Goal: Task Accomplishment & Management: Use online tool/utility

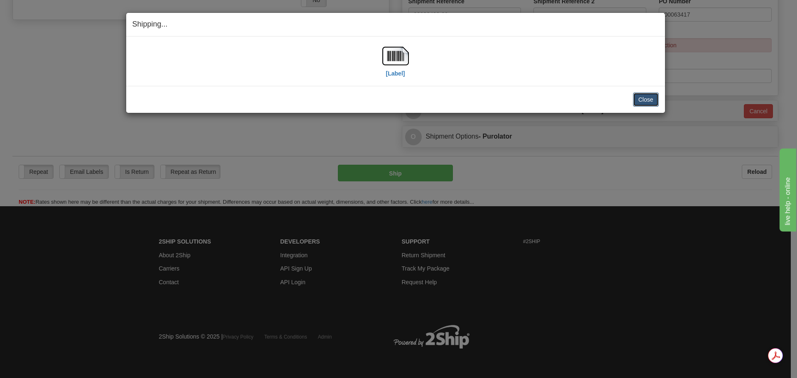
scroll to position [323, 0]
click at [648, 93] on button "Close" at bounding box center [646, 100] width 26 height 14
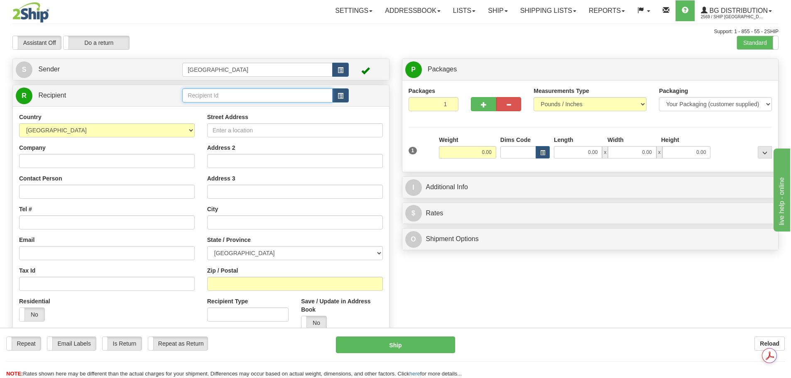
click at [210, 102] on input "text" at bounding box center [257, 95] width 150 height 14
type input "C"
click at [213, 106] on div "80094" at bounding box center [256, 108] width 142 height 9
type input "80094"
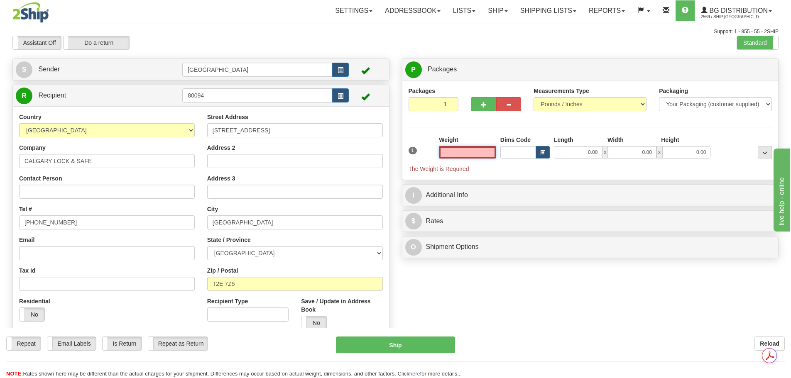
click at [484, 153] on input "text" at bounding box center [467, 152] width 57 height 12
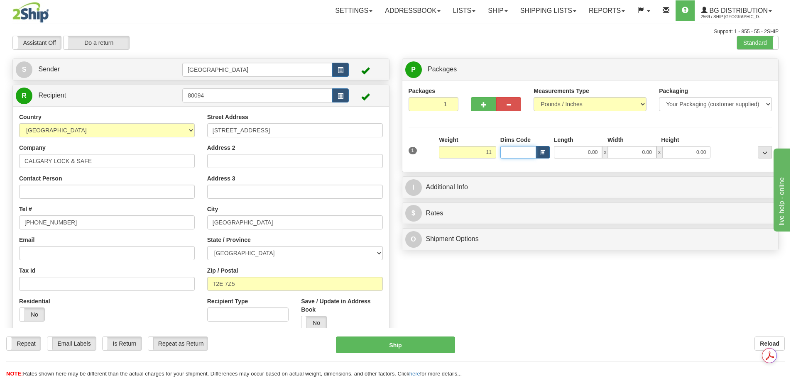
type input "11.00"
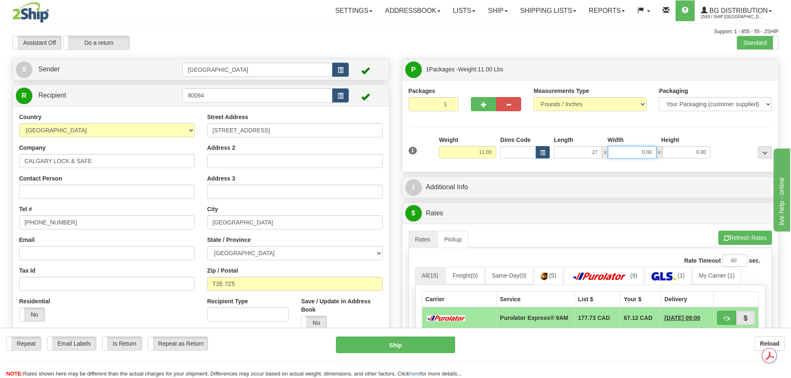
type input "27.00"
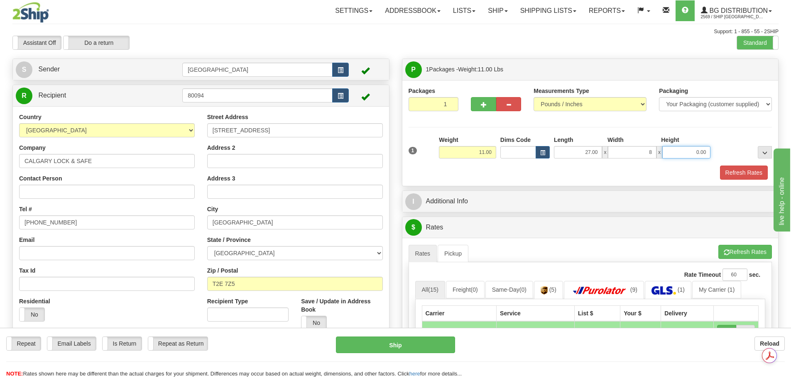
type input "8.00"
type input "4.00"
drag, startPoint x: 747, startPoint y: 171, endPoint x: 743, endPoint y: 172, distance: 4.2
click at [747, 171] on button "Refresh Rates" at bounding box center [744, 173] width 48 height 14
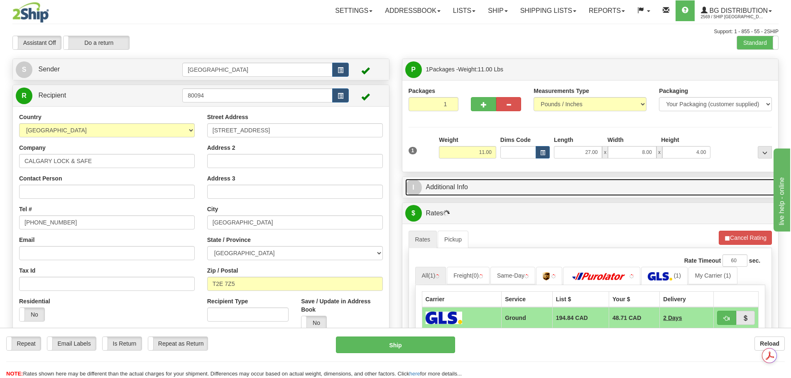
click at [534, 193] on link "I Additional Info" at bounding box center [590, 187] width 370 height 17
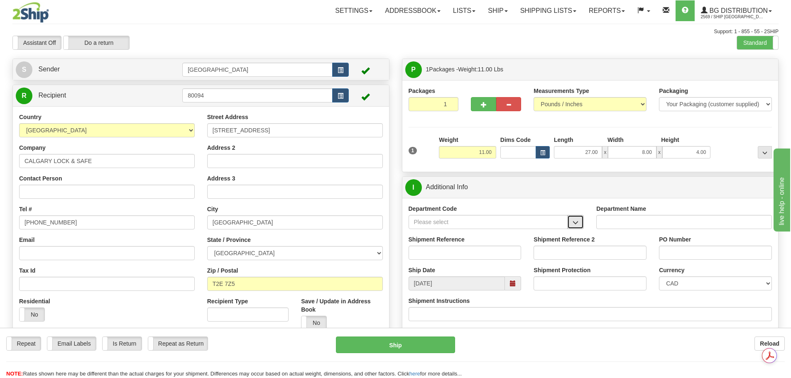
click at [582, 225] on button "button" at bounding box center [575, 222] width 17 height 14
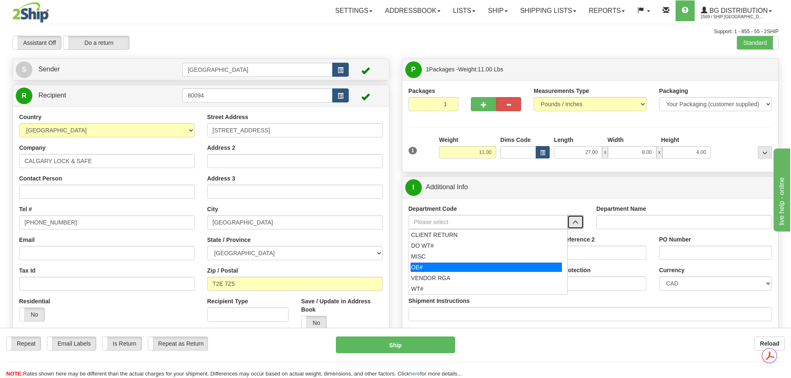
click at [519, 266] on div "OE#" at bounding box center [486, 267] width 151 height 9
type input "OE#"
type input "ORDERS"
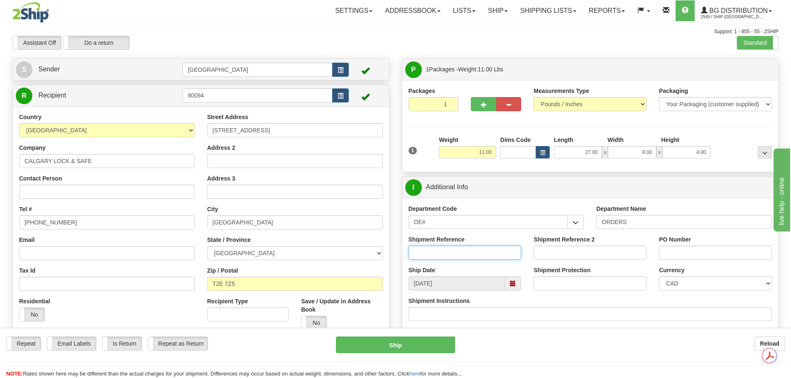
click at [448, 254] on input "Shipment Reference" at bounding box center [464, 253] width 113 height 14
type input "90040348-00"
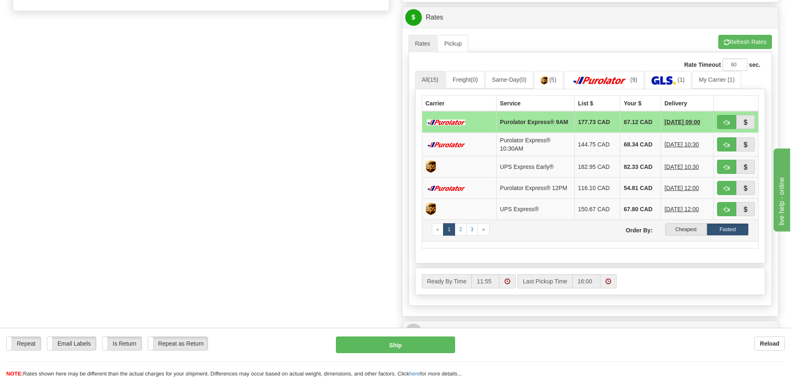
scroll to position [332, 0]
type input "26860"
click at [684, 230] on label "Cheapest" at bounding box center [686, 229] width 42 height 12
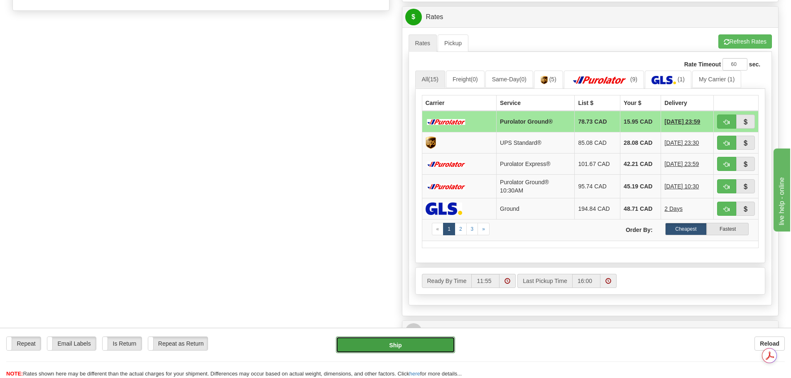
click at [425, 346] on button "Ship" at bounding box center [395, 345] width 119 height 17
type input "260"
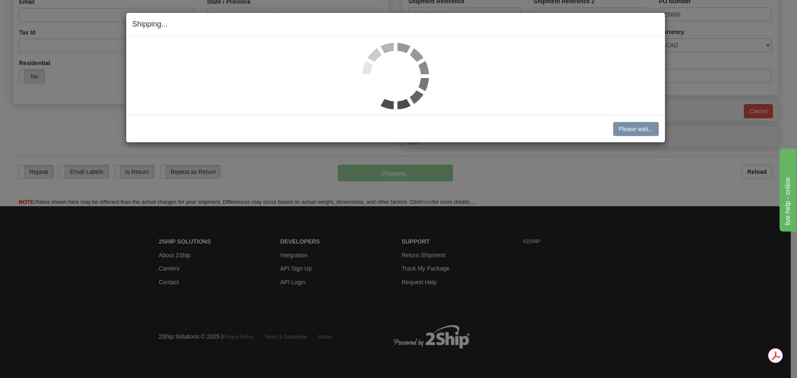
scroll to position [239, 0]
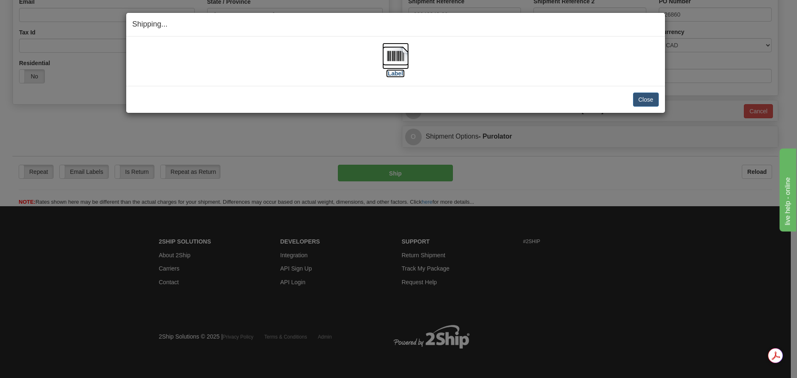
click at [400, 61] on img at bounding box center [395, 56] width 27 height 27
